Goal: Transaction & Acquisition: Purchase product/service

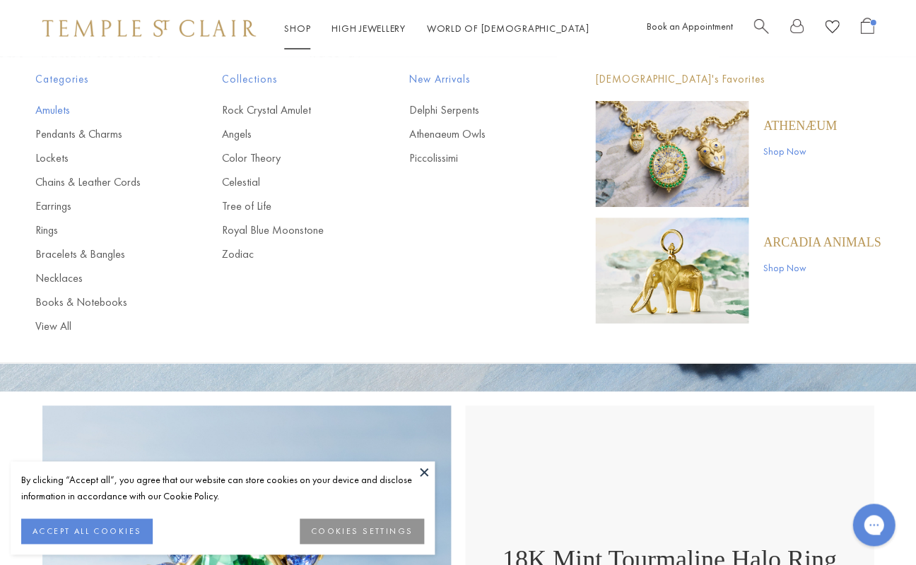
click at [71, 109] on link "Amulets" at bounding box center [100, 110] width 130 height 16
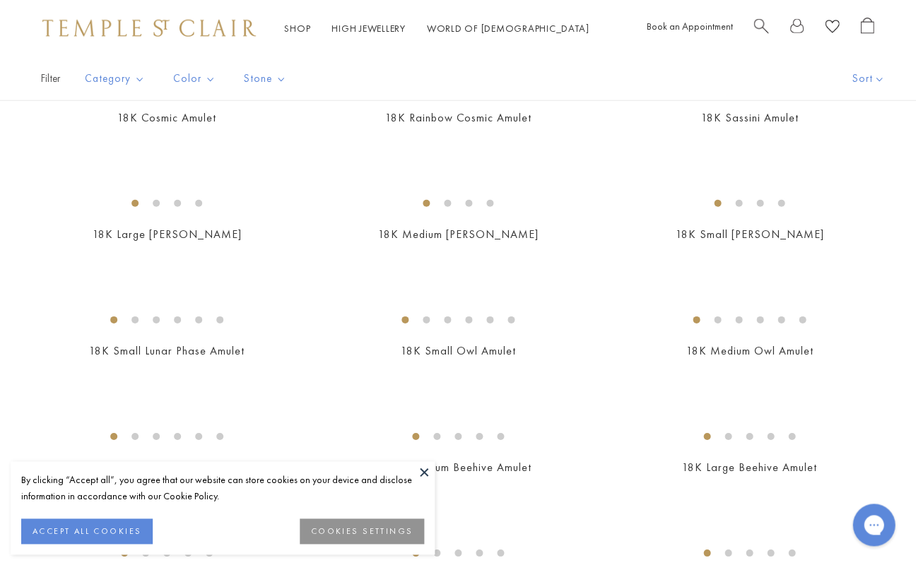
scroll to position [2460, 0]
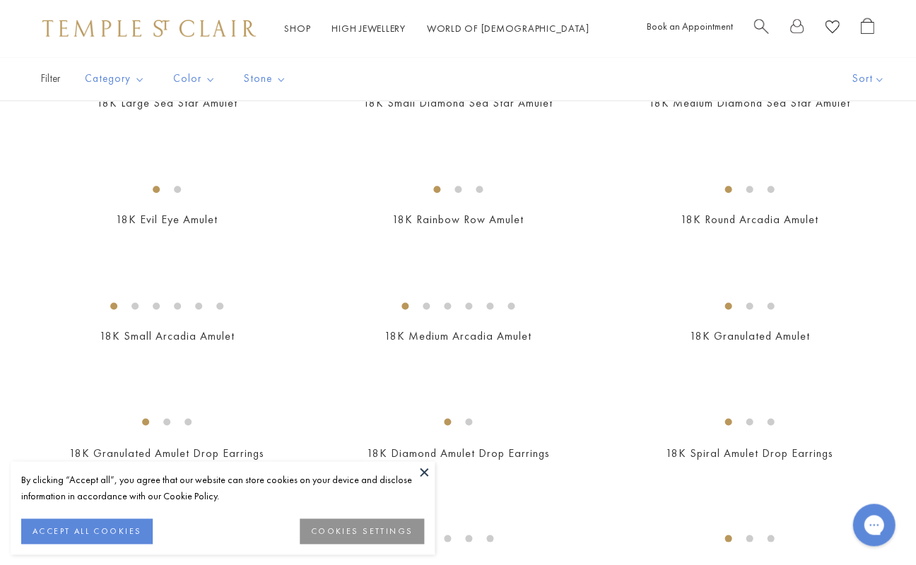
click at [0, 0] on img at bounding box center [0, 0] width 0 height 0
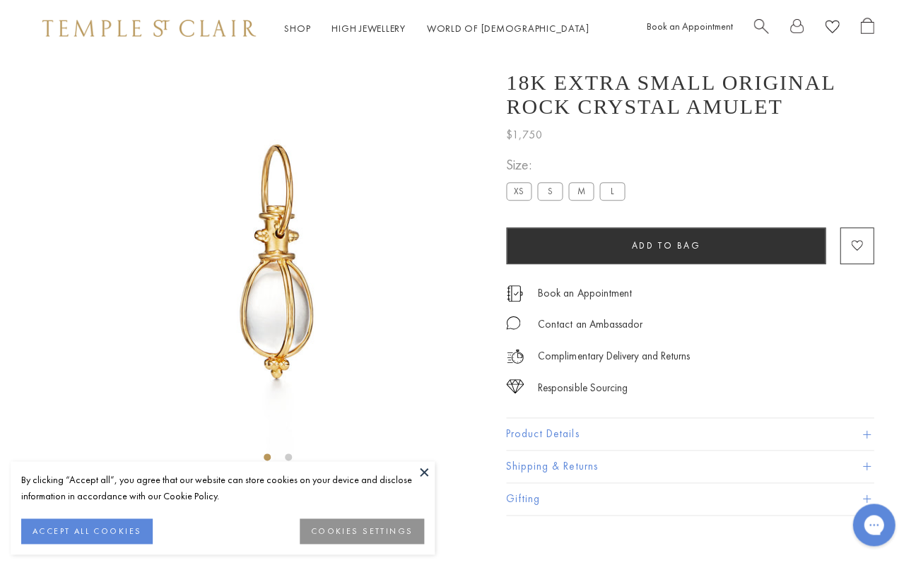
scroll to position [57, 0]
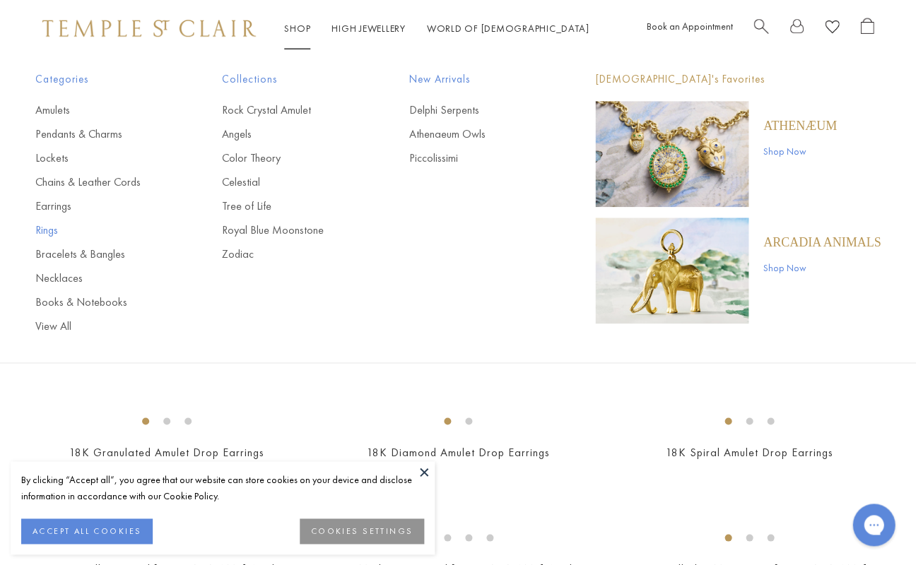
click at [52, 227] on link "Rings" at bounding box center [100, 231] width 130 height 16
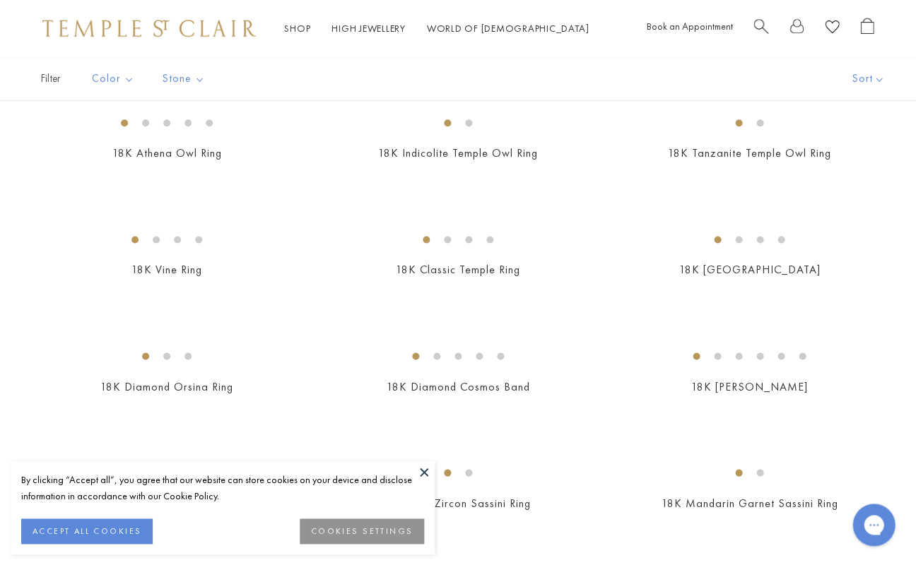
scroll to position [472, 0]
